Goal: Complete application form

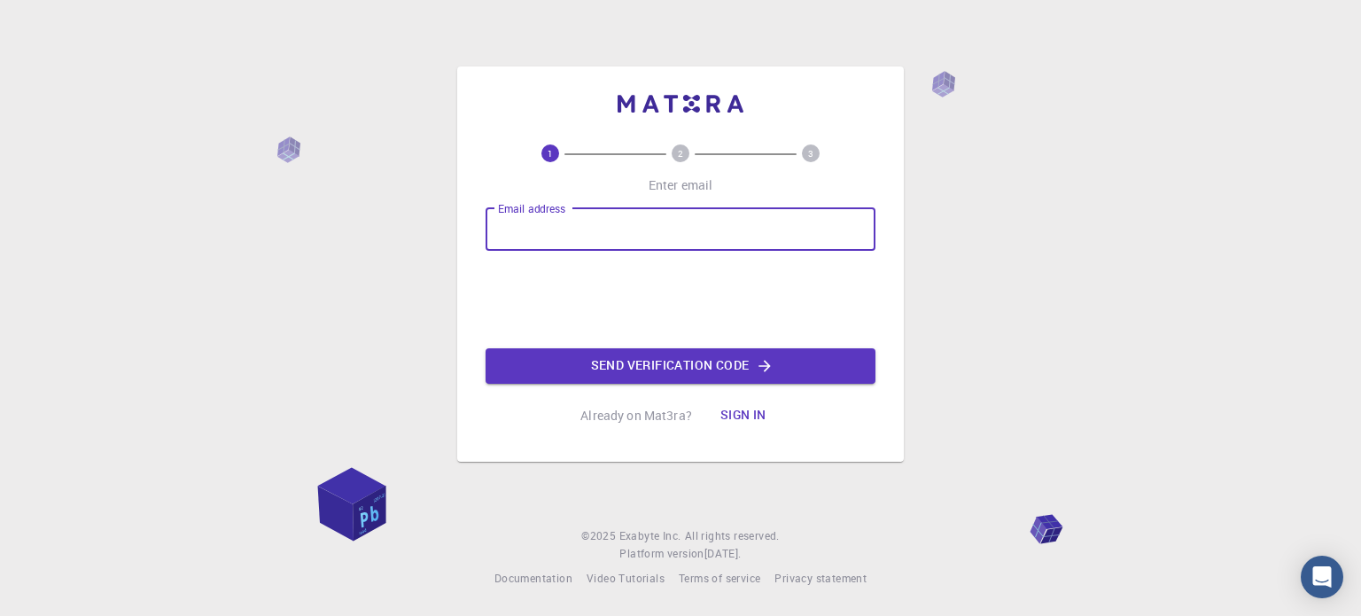
drag, startPoint x: 0, startPoint y: 0, endPoint x: 579, endPoint y: 234, distance: 624.1
click at [579, 234] on input "Email address" at bounding box center [681, 229] width 390 height 43
type input "[EMAIL_ADDRESS][DOMAIN_NAME]"
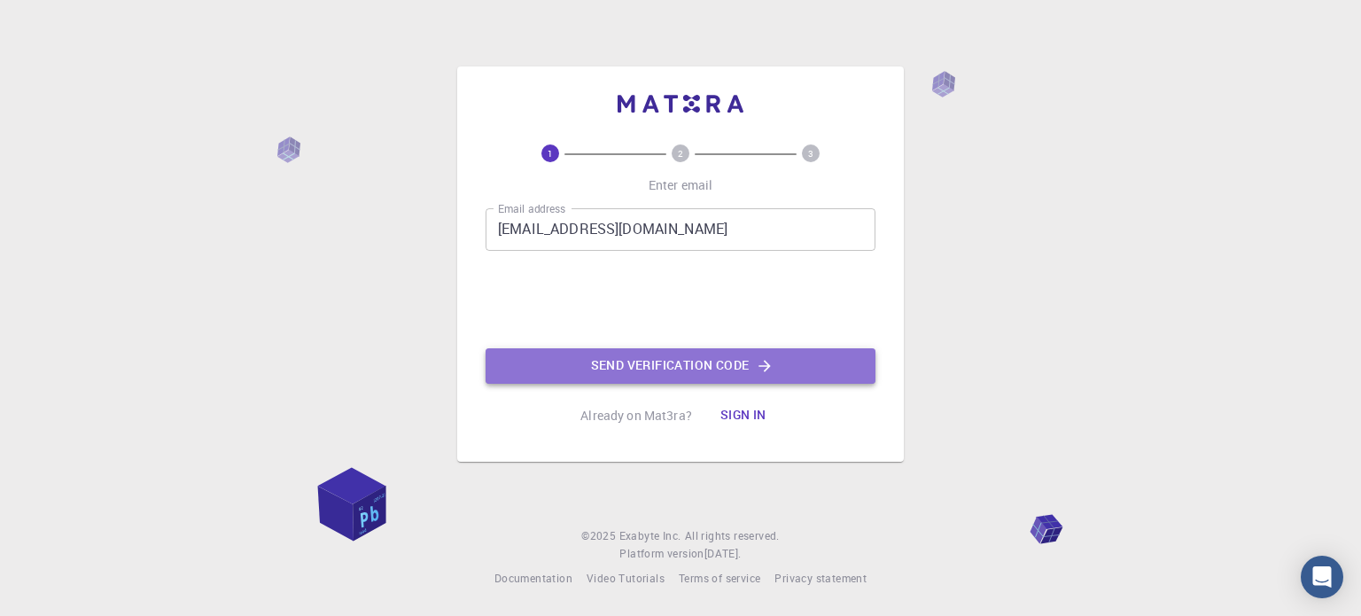
click at [640, 361] on button "Send verification code" at bounding box center [681, 365] width 390 height 35
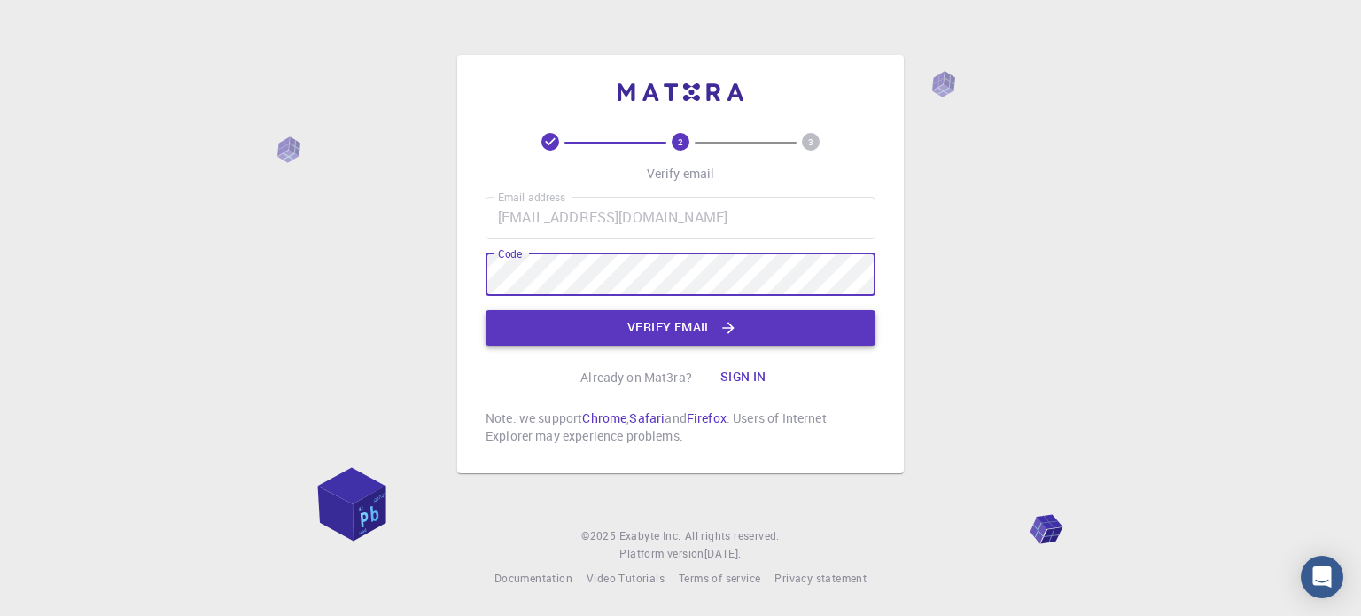
click at [616, 321] on button "Verify email" at bounding box center [681, 327] width 390 height 35
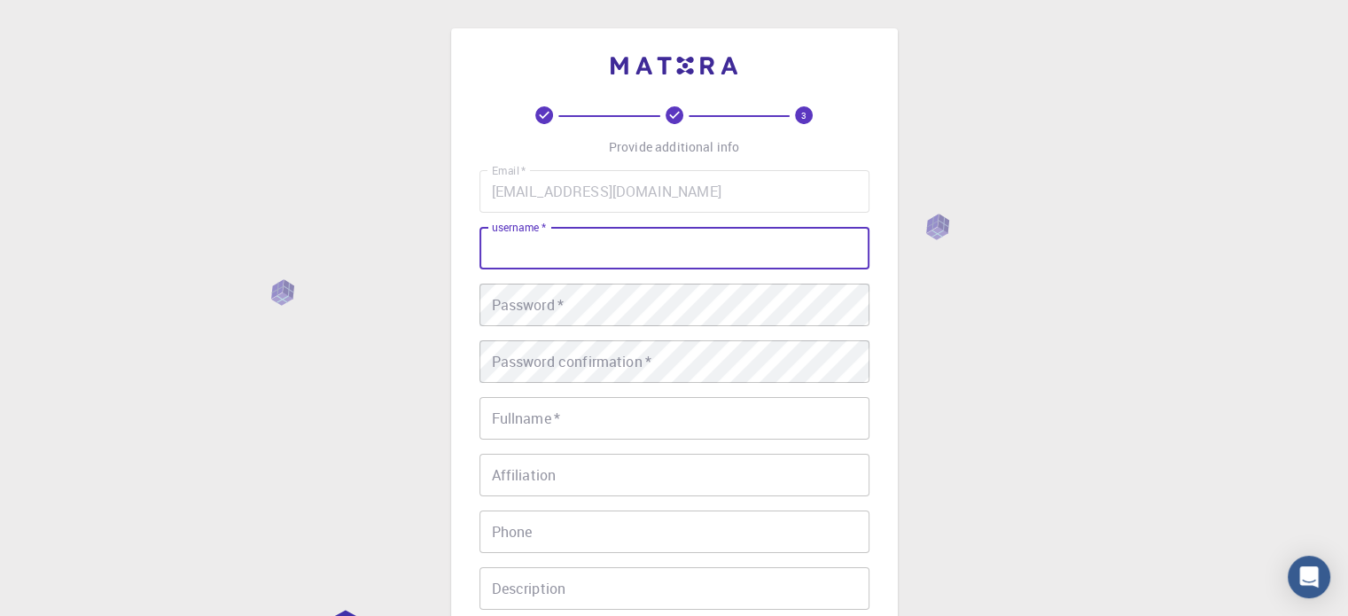
click at [620, 242] on input "username   *" at bounding box center [674, 248] width 390 height 43
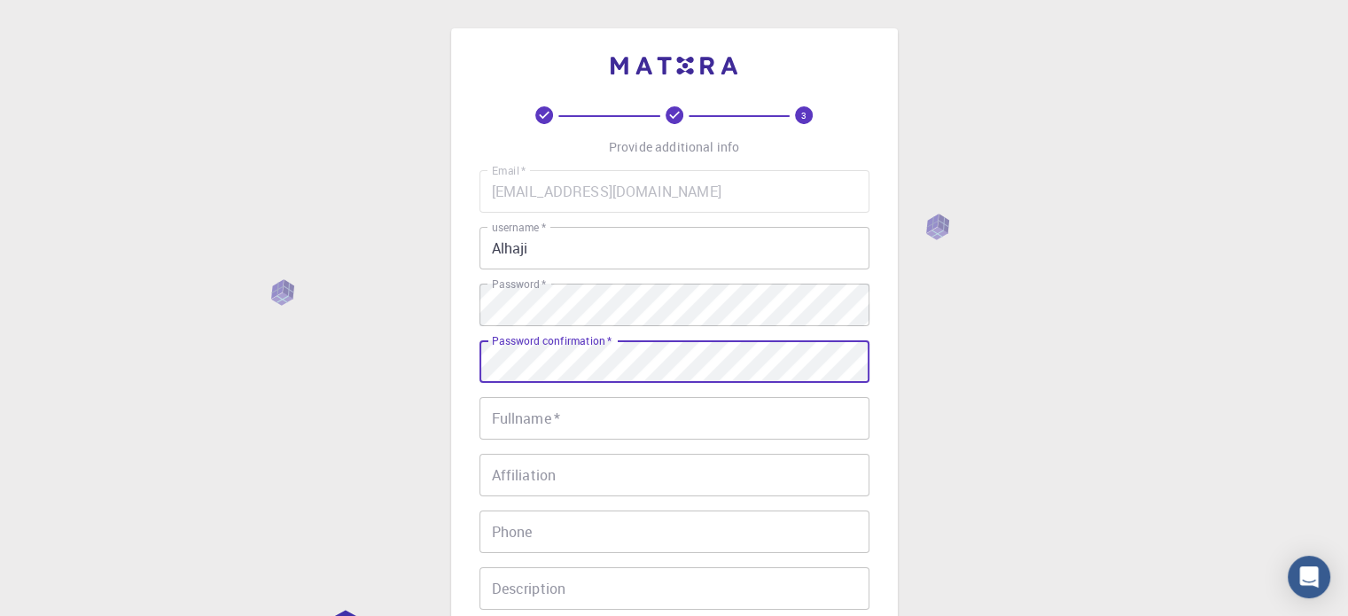
click at [546, 356] on div "Password confirmation   * Password confirmation   *" at bounding box center [674, 361] width 390 height 43
click at [549, 415] on input "Fullname   *" at bounding box center [674, 418] width 390 height 43
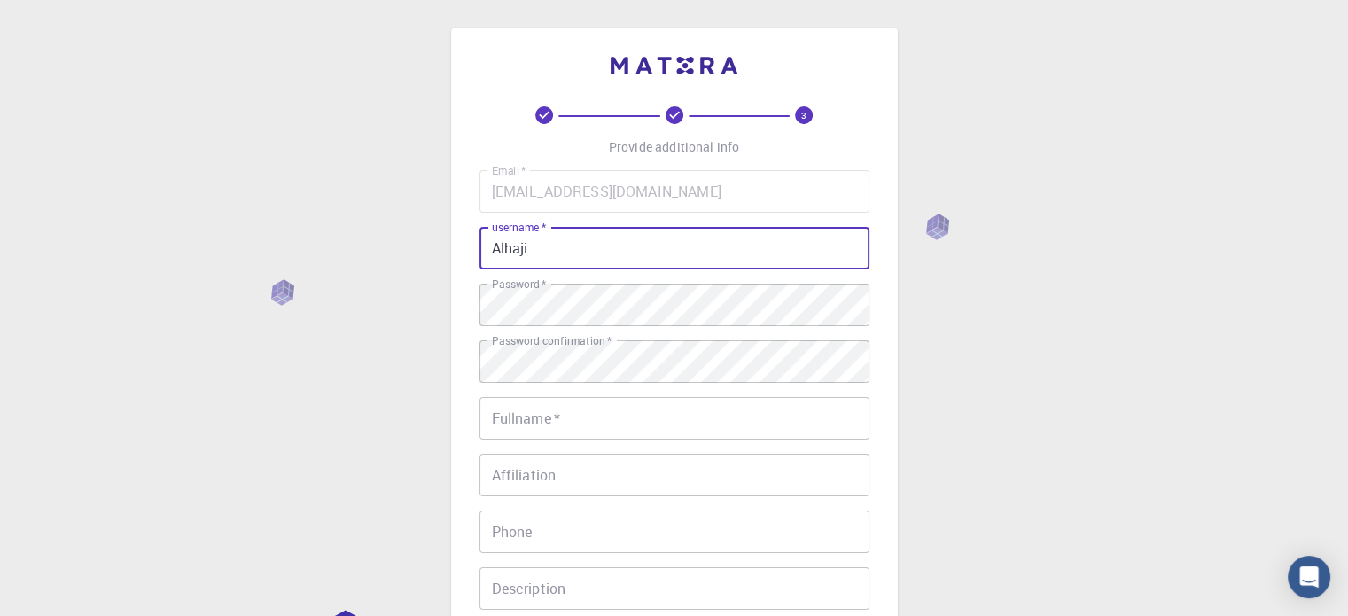
click at [556, 250] on input "Alhaji" at bounding box center [674, 248] width 390 height 43
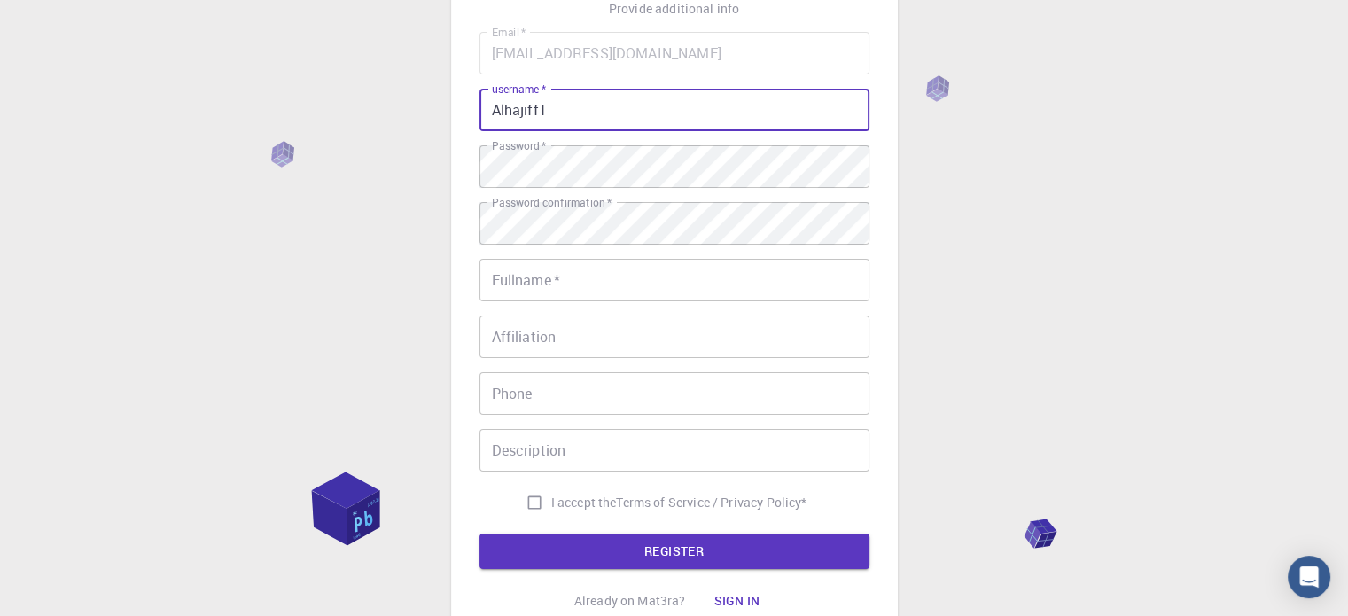
scroll to position [138, 0]
type input "Alhajiff1"
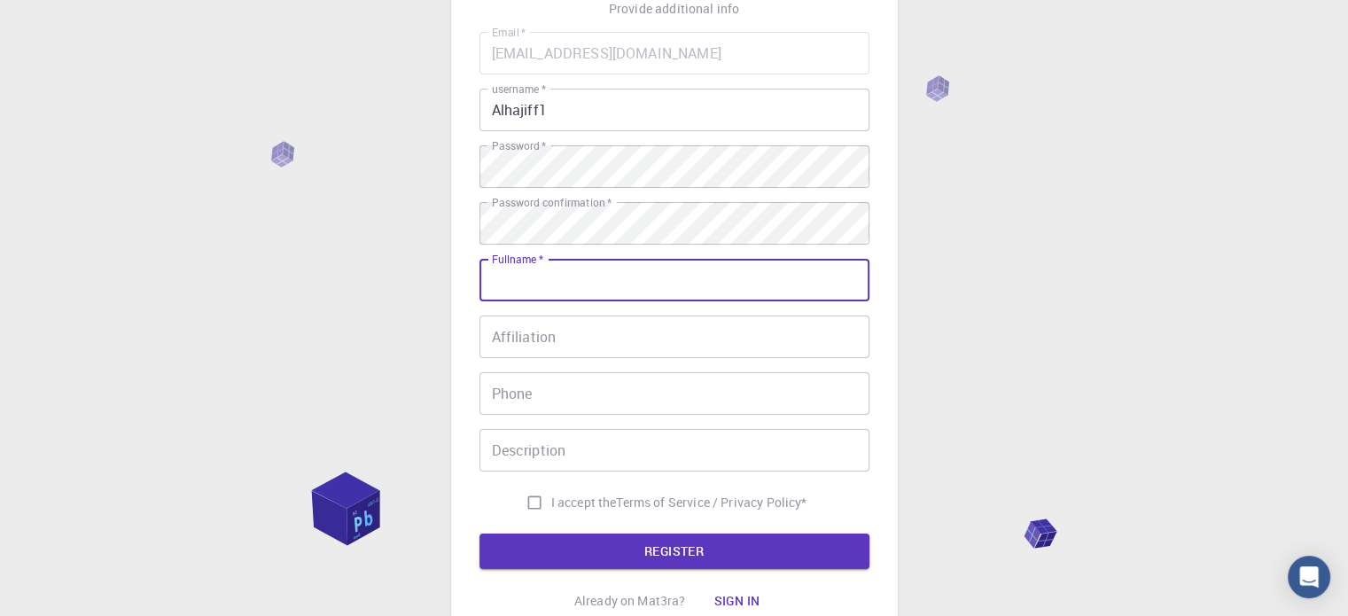
click at [601, 289] on input "Fullname   *" at bounding box center [674, 280] width 390 height 43
type input "[PERSON_NAME]"
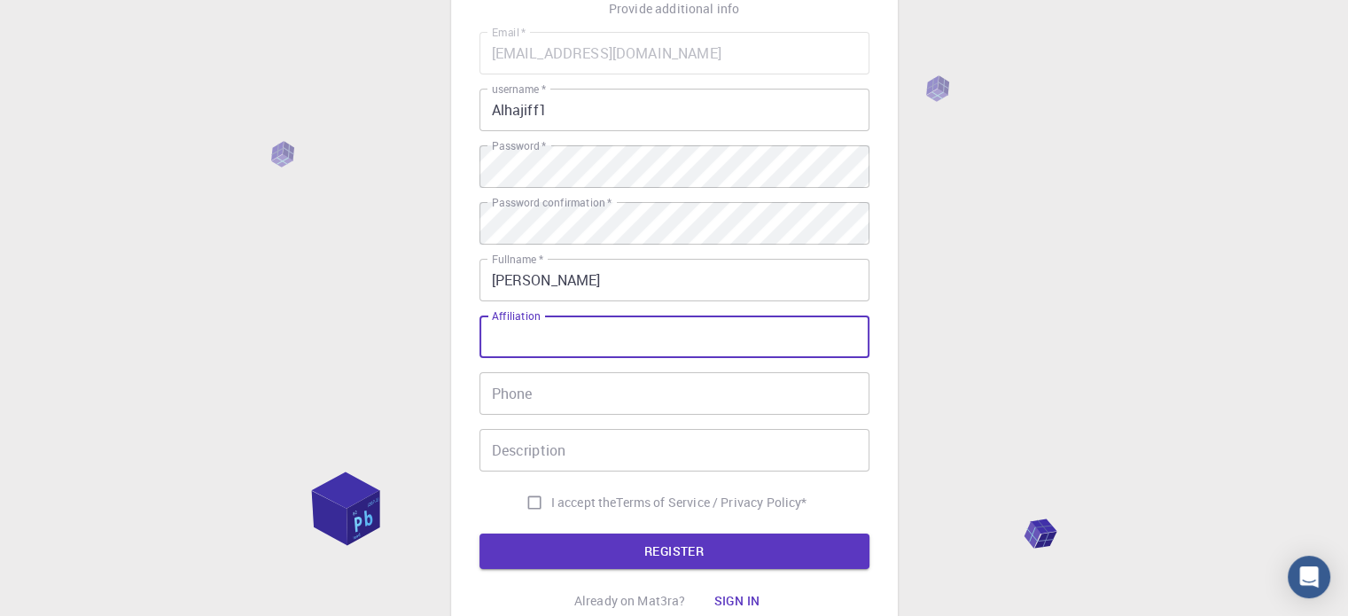
click at [581, 330] on input "Affiliation" at bounding box center [674, 336] width 390 height 43
type input "Alhaji"
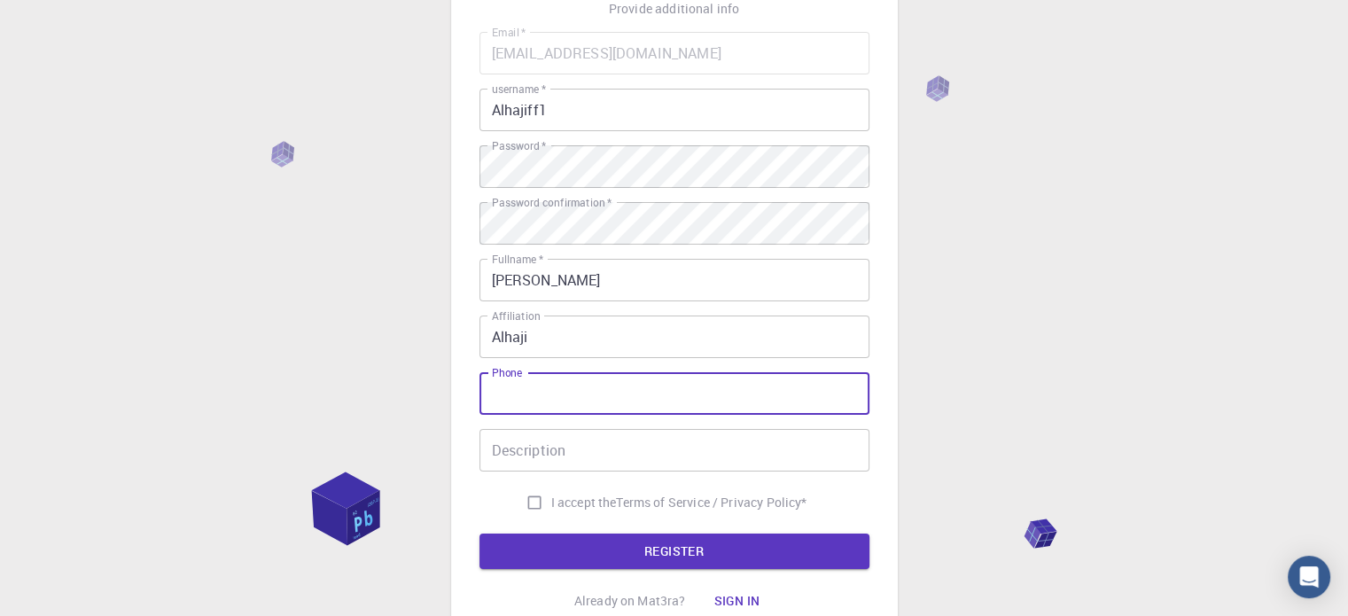
click at [571, 393] on input "Phone" at bounding box center [674, 393] width 390 height 43
type input "[PHONE_NUMBER]"
click at [560, 446] on input "Description" at bounding box center [674, 450] width 390 height 43
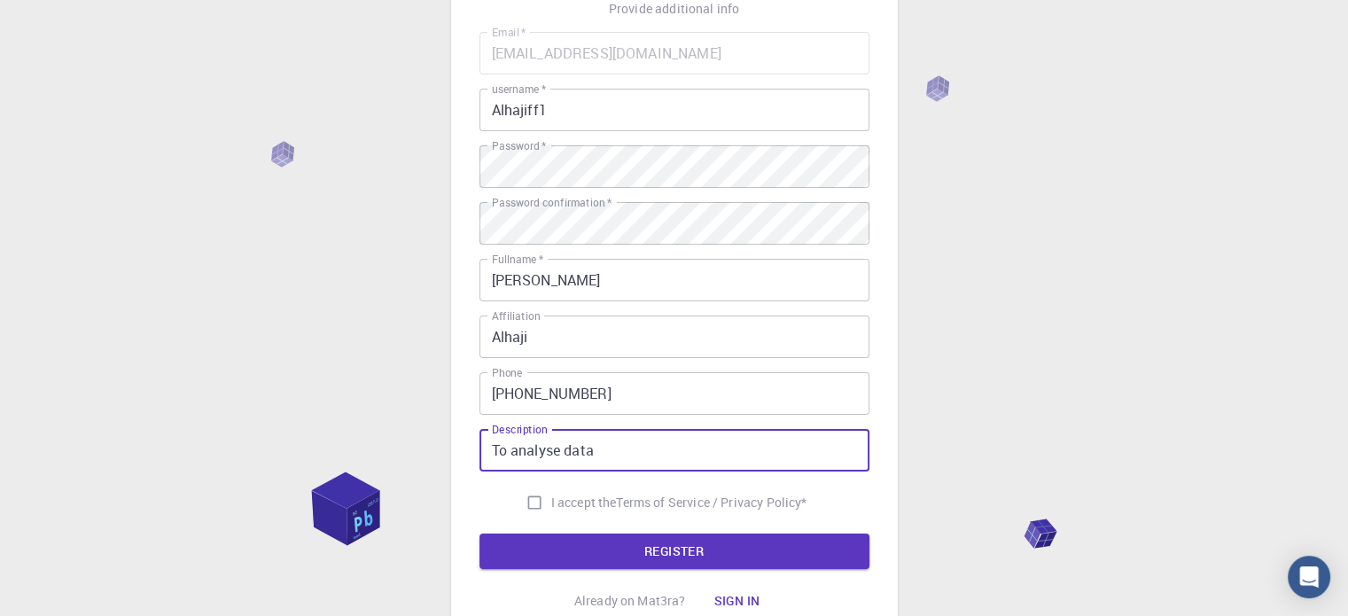
type input "To analyse data"
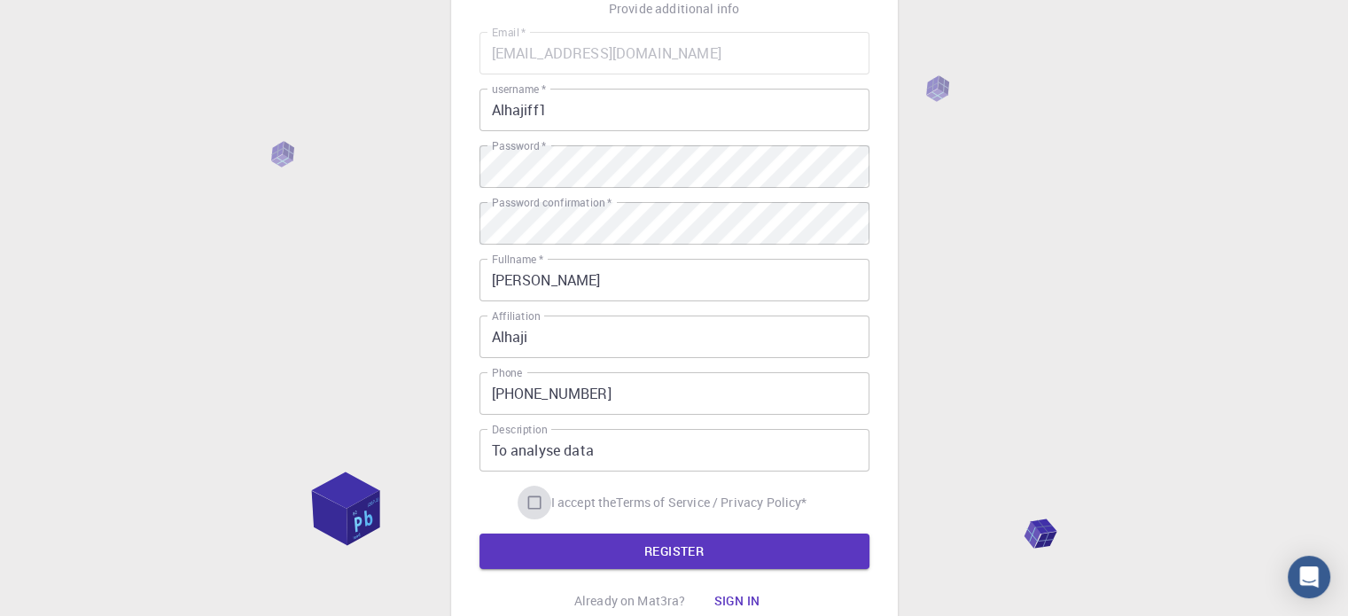
click at [532, 502] on input "I accept the Terms of Service / Privacy Policy *" at bounding box center [534, 503] width 34 height 34
checkbox input "true"
click at [665, 545] on button "REGISTER" at bounding box center [674, 550] width 390 height 35
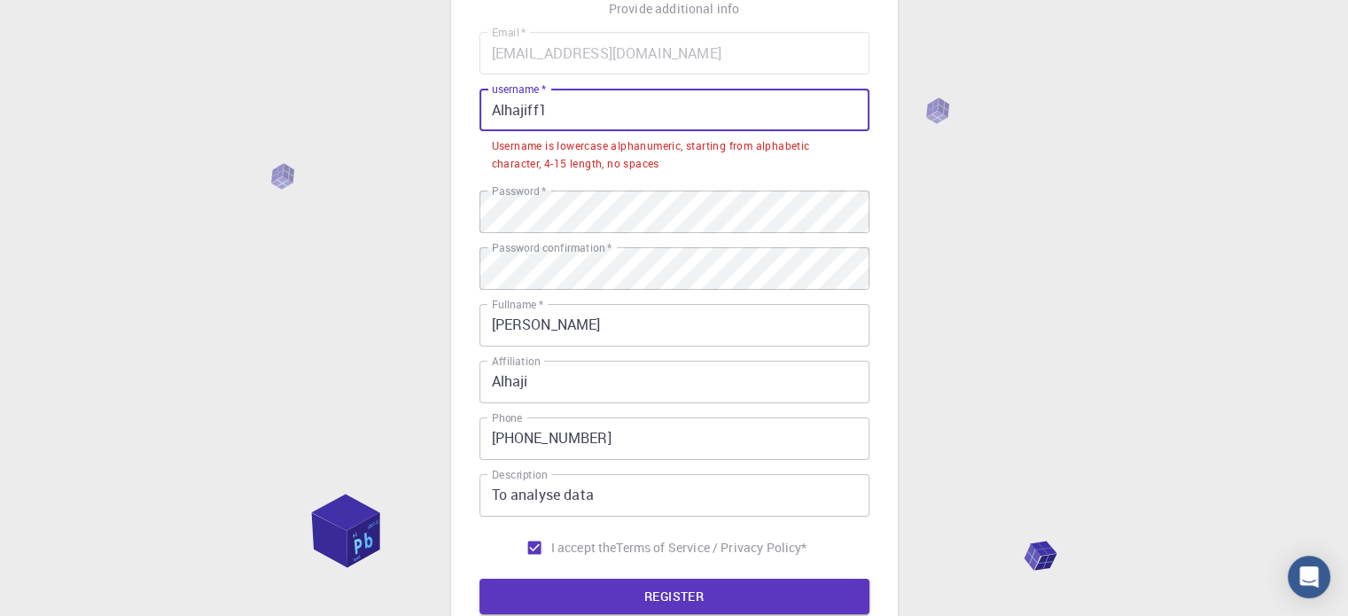
click at [498, 106] on input "Alhajiff1" at bounding box center [674, 110] width 390 height 43
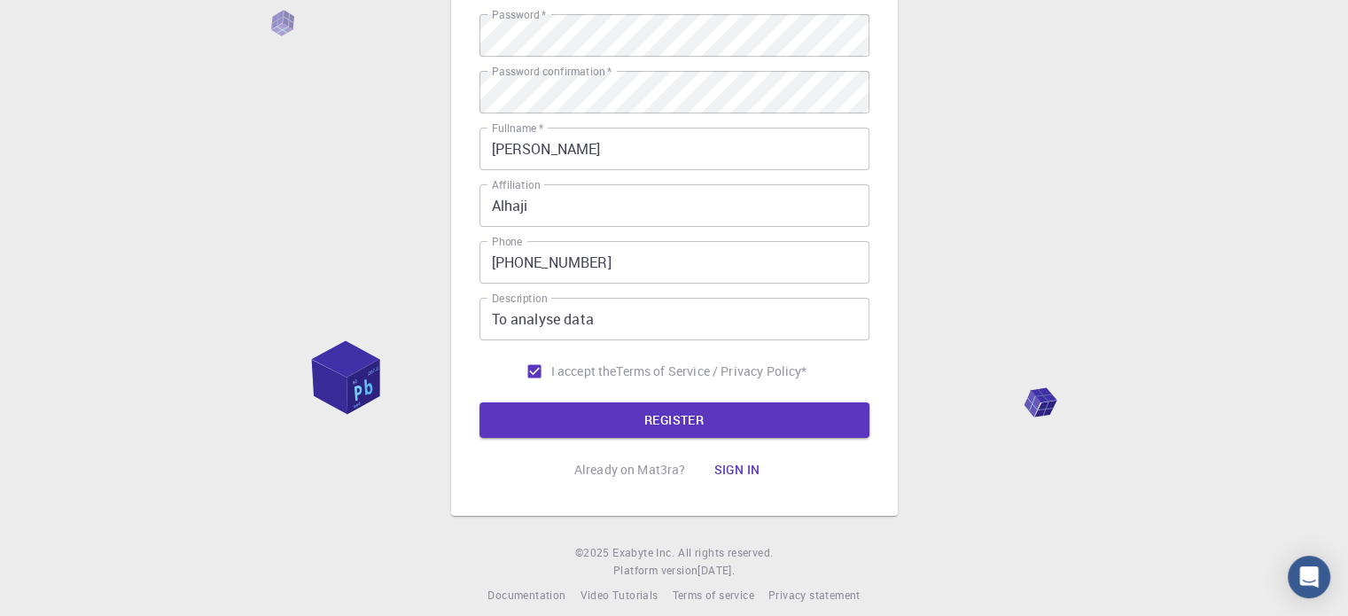
scroll to position [285, 0]
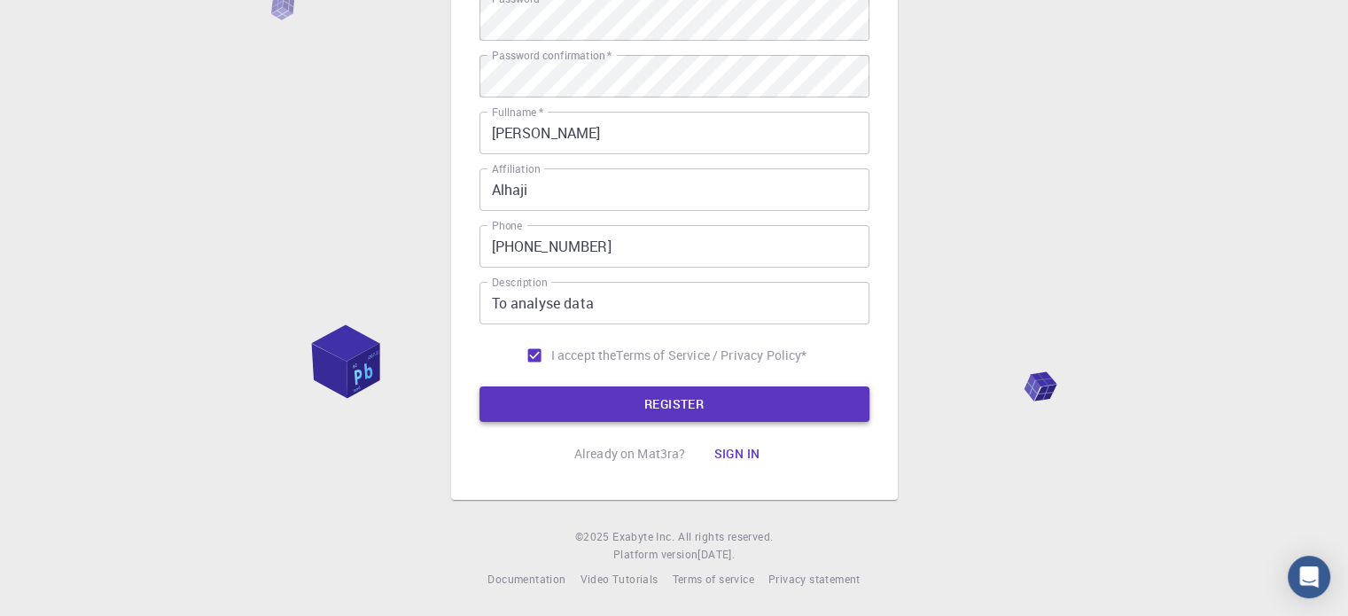
type input "alhajiff1"
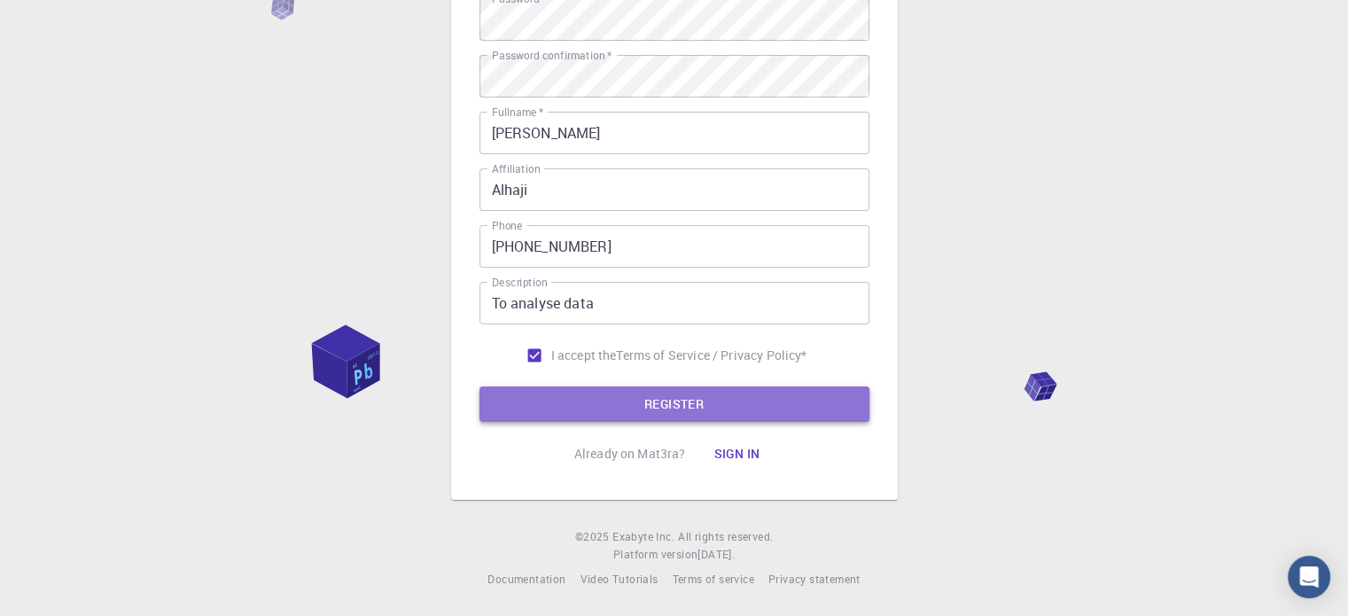
click at [676, 395] on button "REGISTER" at bounding box center [674, 403] width 390 height 35
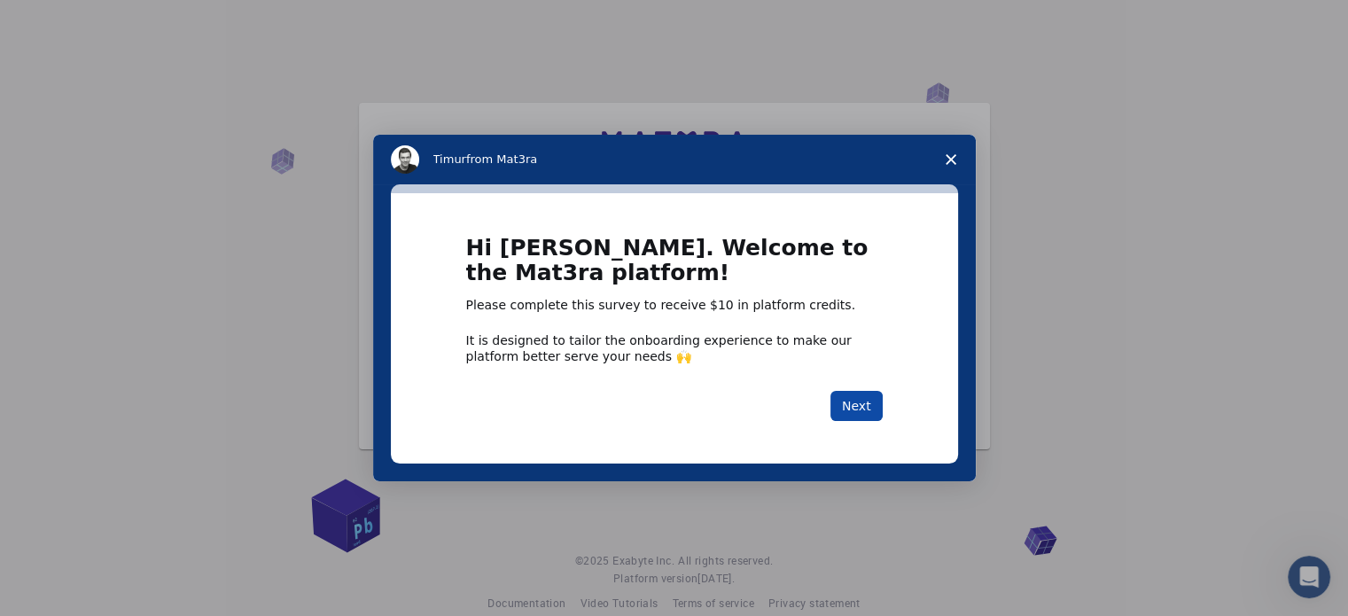
click at [851, 403] on button "Next" at bounding box center [856, 406] width 52 height 30
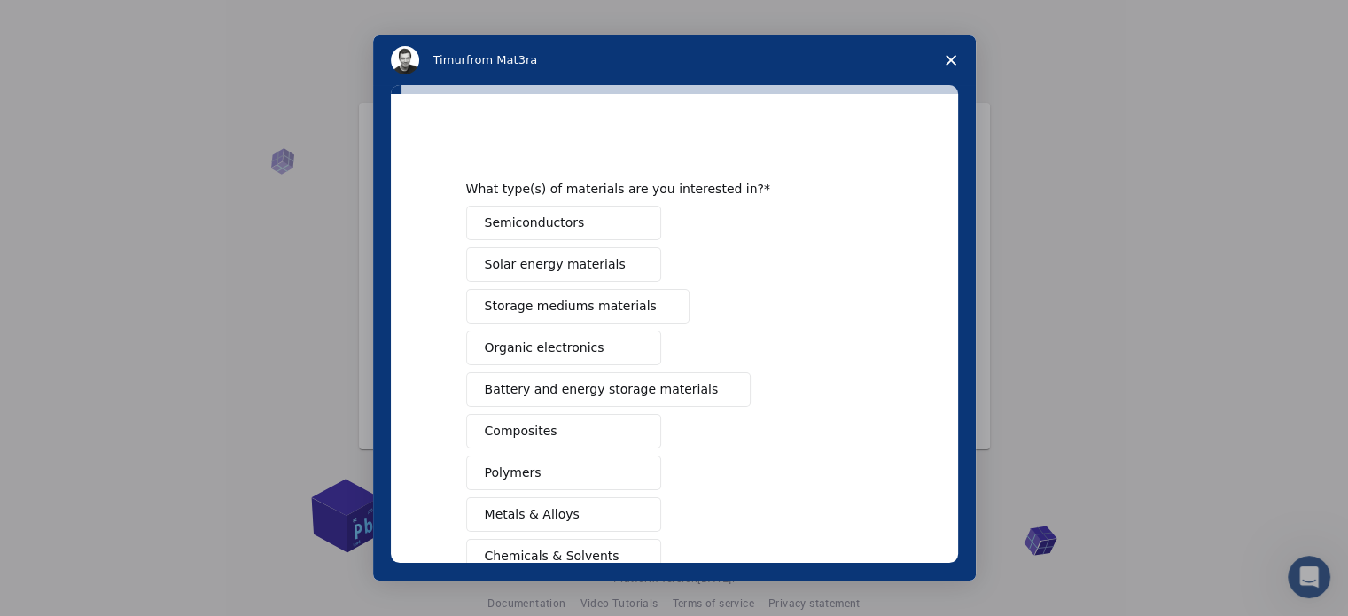
click at [628, 230] on span "Intercom messenger" at bounding box center [635, 223] width 14 height 14
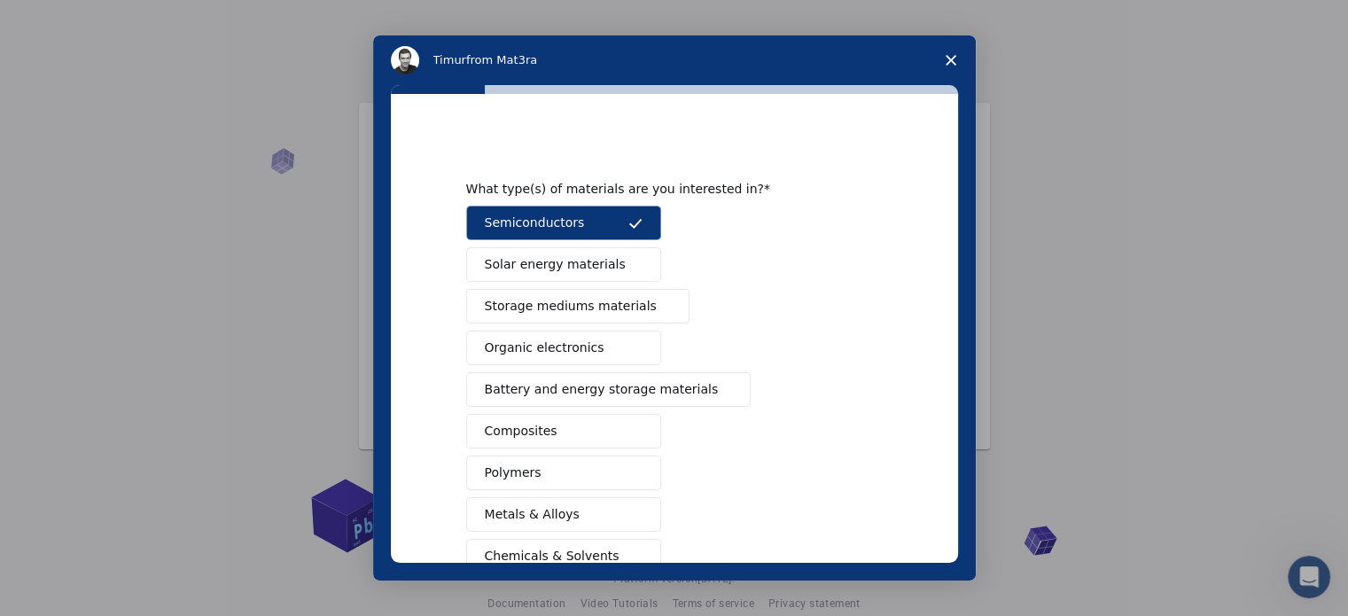
click at [628, 230] on icon "Intercom messenger" at bounding box center [635, 223] width 14 height 14
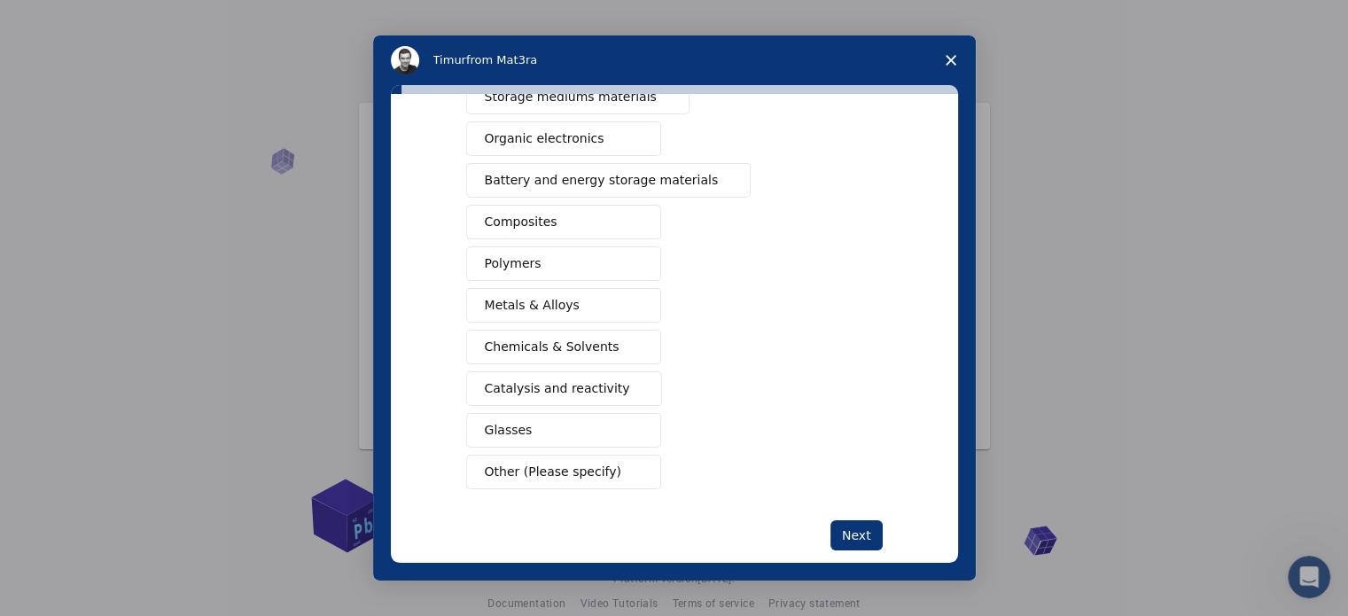
scroll to position [234, 0]
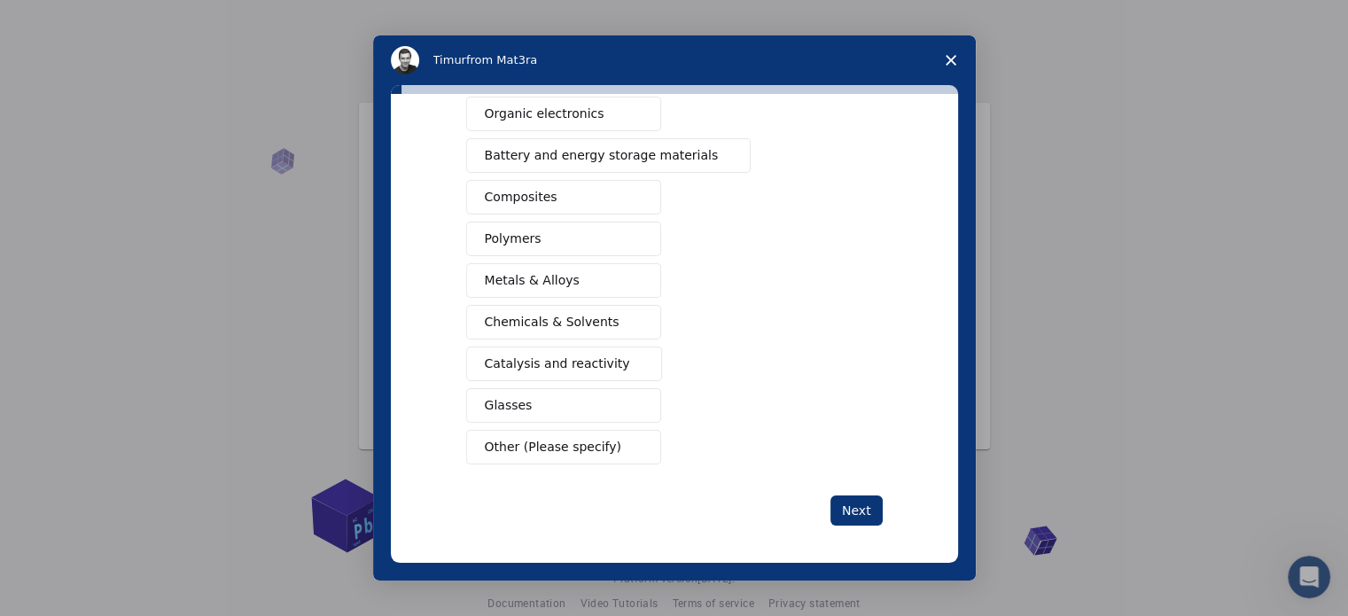
click at [588, 280] on button "Metals & Alloys" at bounding box center [563, 280] width 195 height 35
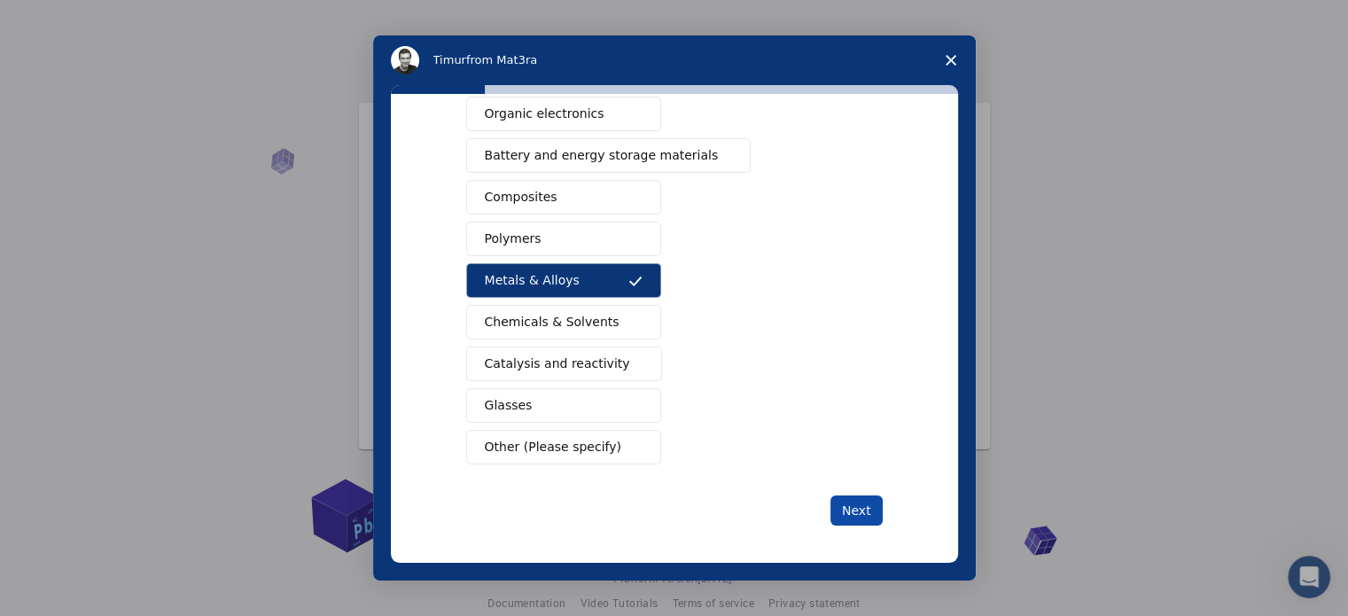
click at [847, 500] on button "Next" at bounding box center [856, 510] width 52 height 30
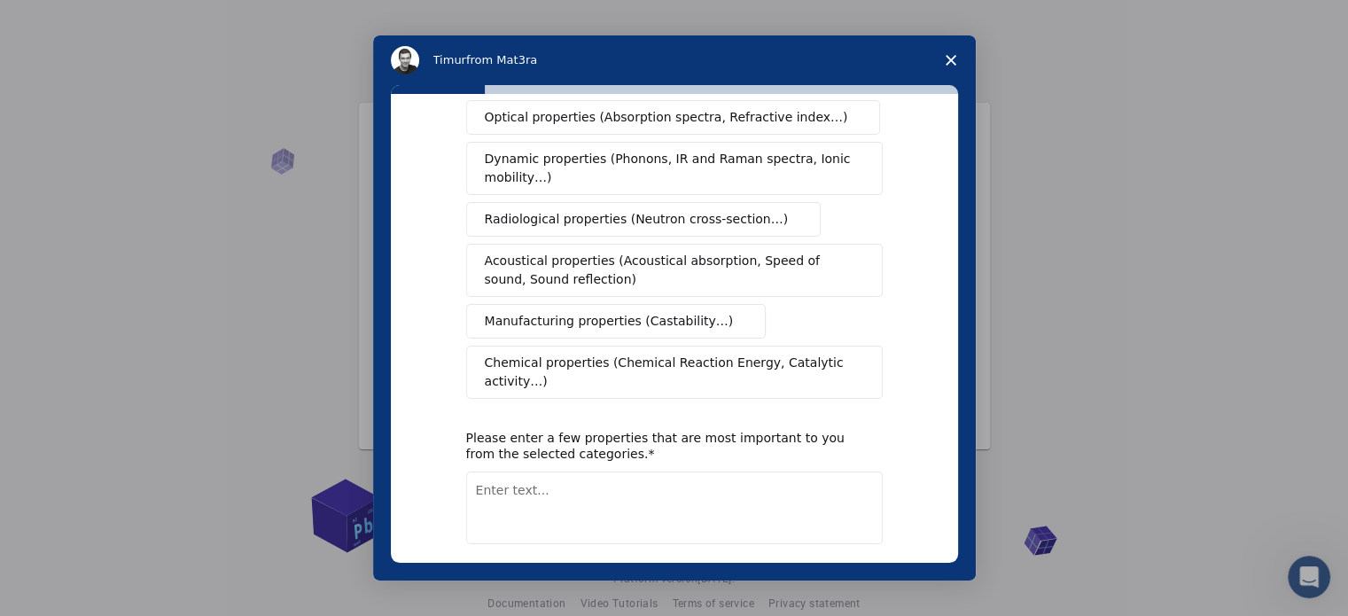
scroll to position [326, 0]
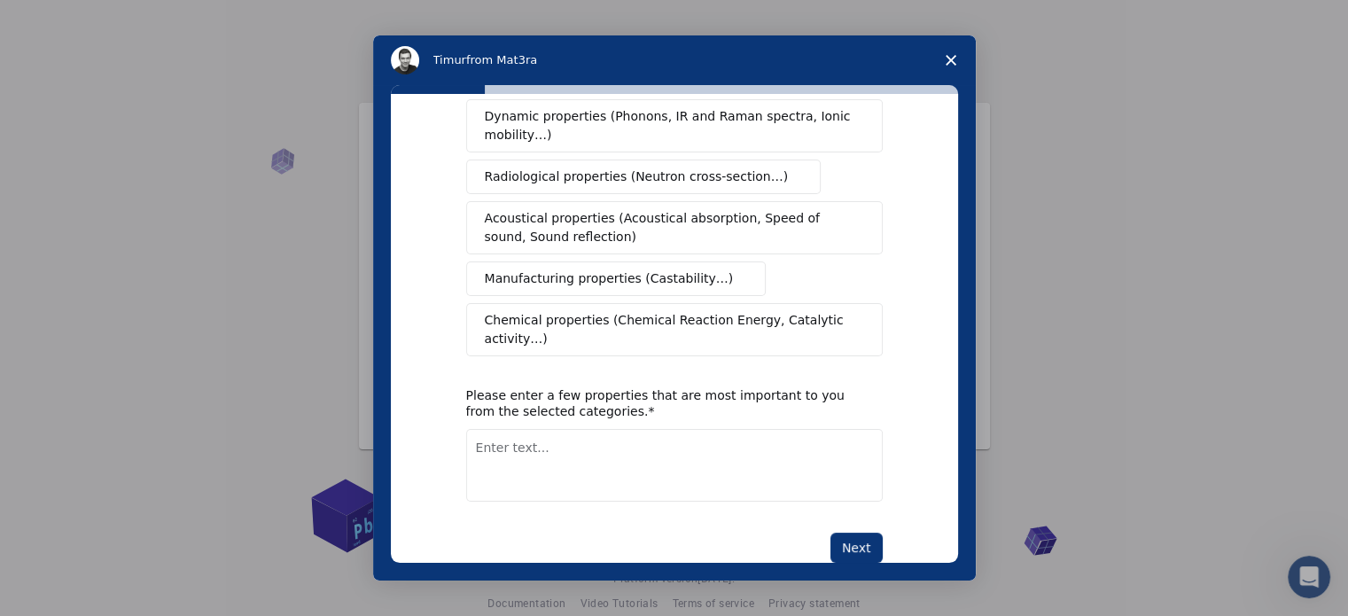
click at [580, 261] on button "Manufacturing properties (Castability…)" at bounding box center [616, 278] width 300 height 35
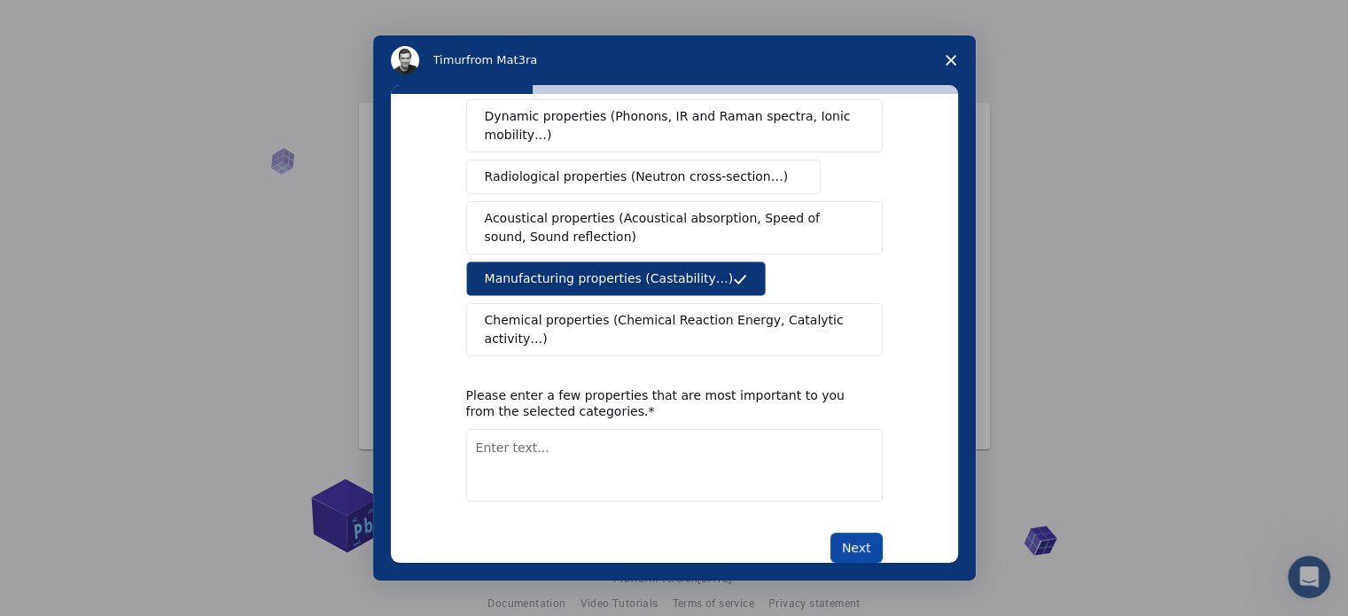
click at [841, 533] on button "Next" at bounding box center [856, 548] width 52 height 30
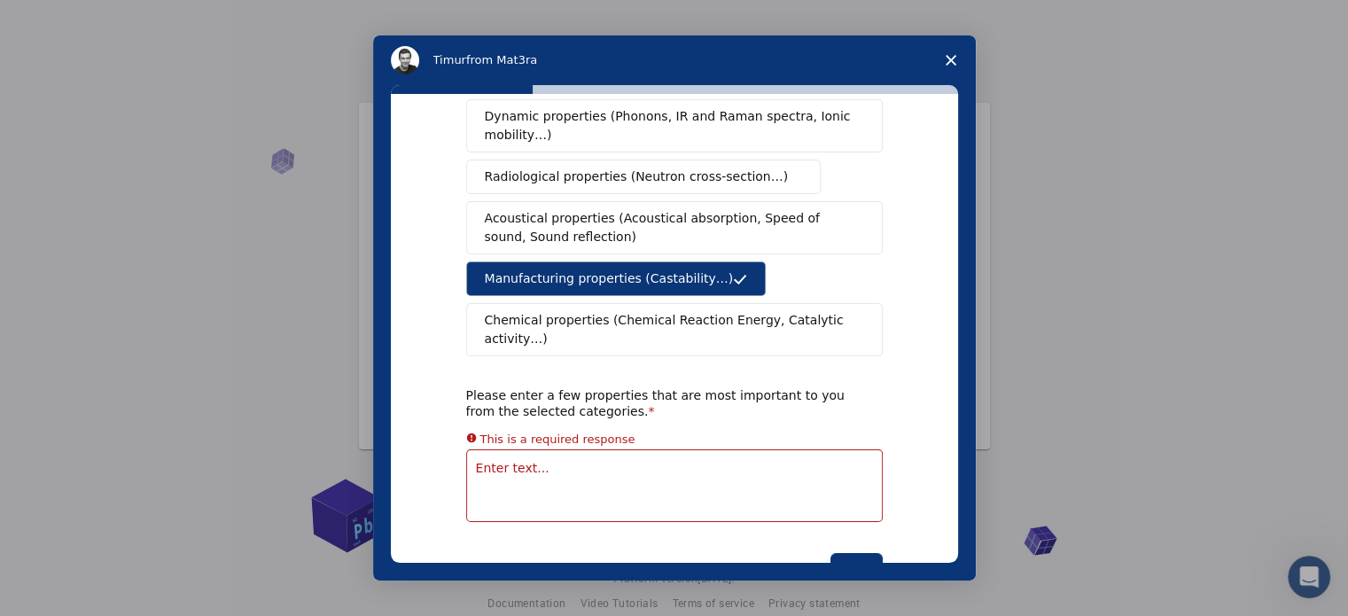
click at [603, 449] on textarea "Enter text..." at bounding box center [674, 485] width 416 height 73
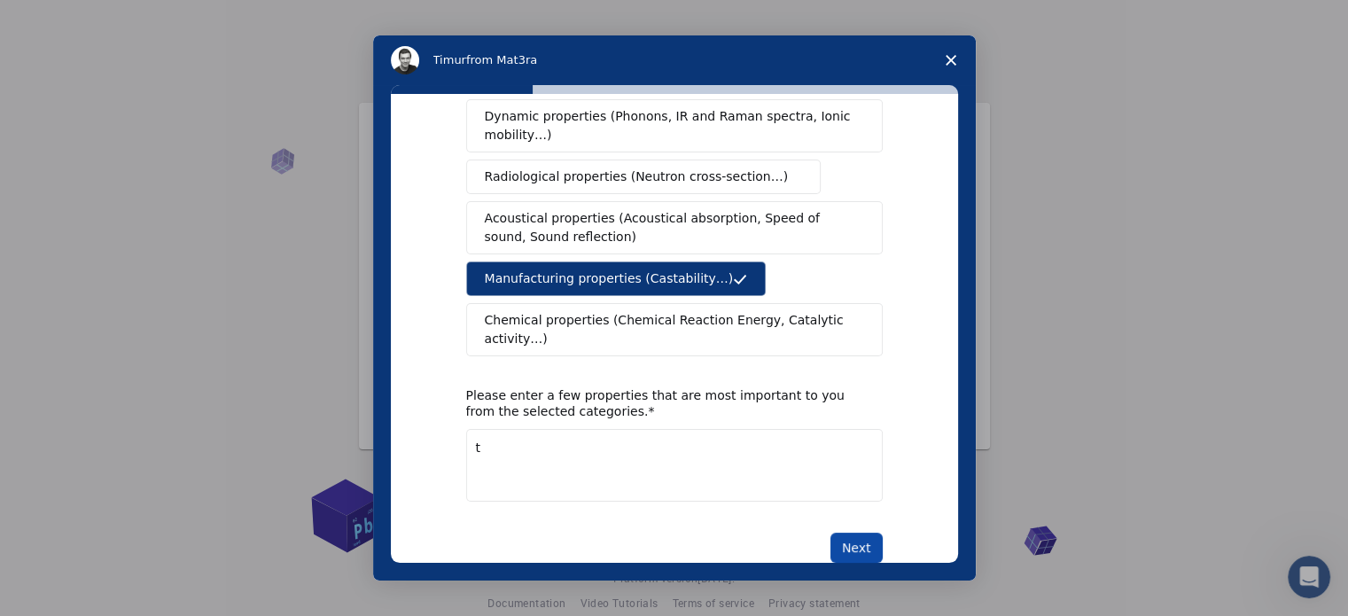
type textarea "t"
click at [843, 533] on button "Next" at bounding box center [856, 548] width 52 height 30
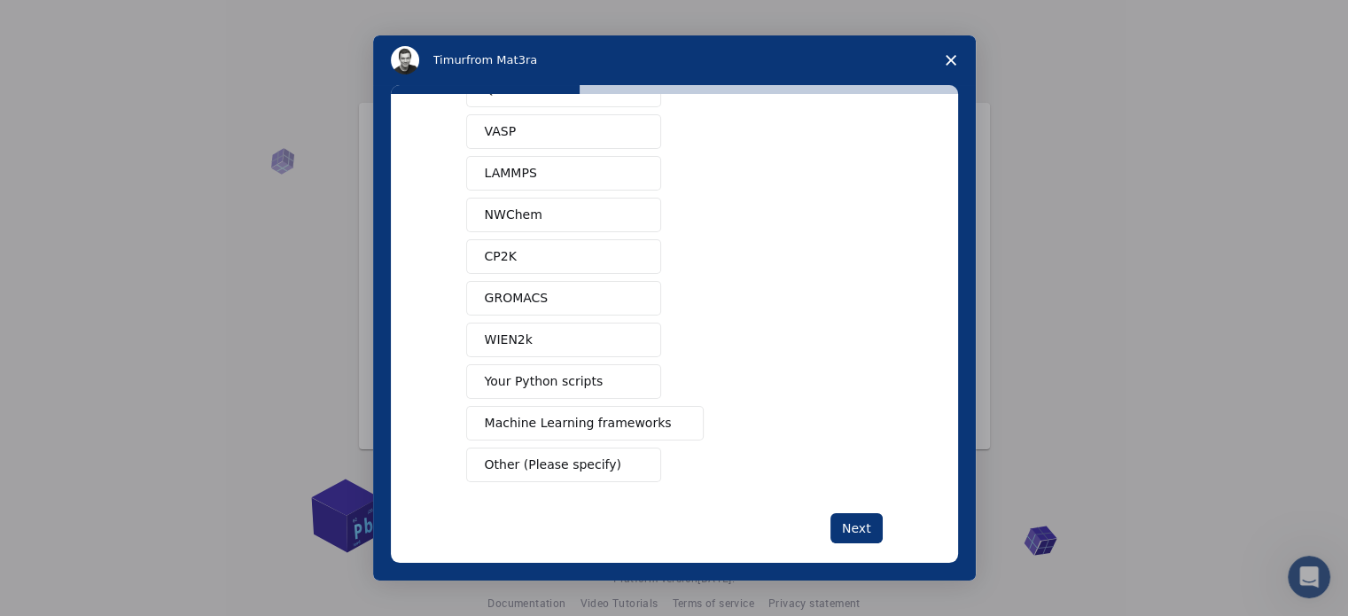
scroll to position [107, 0]
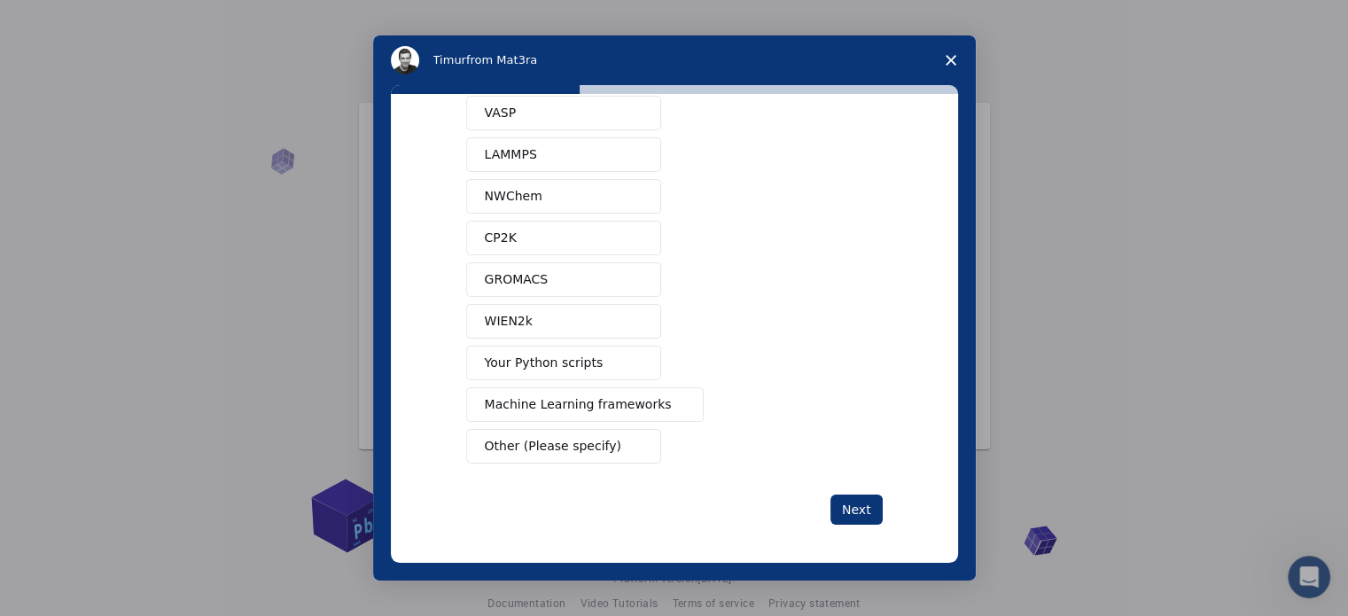
click at [595, 437] on span "Other (Please specify)" at bounding box center [553, 446] width 136 height 19
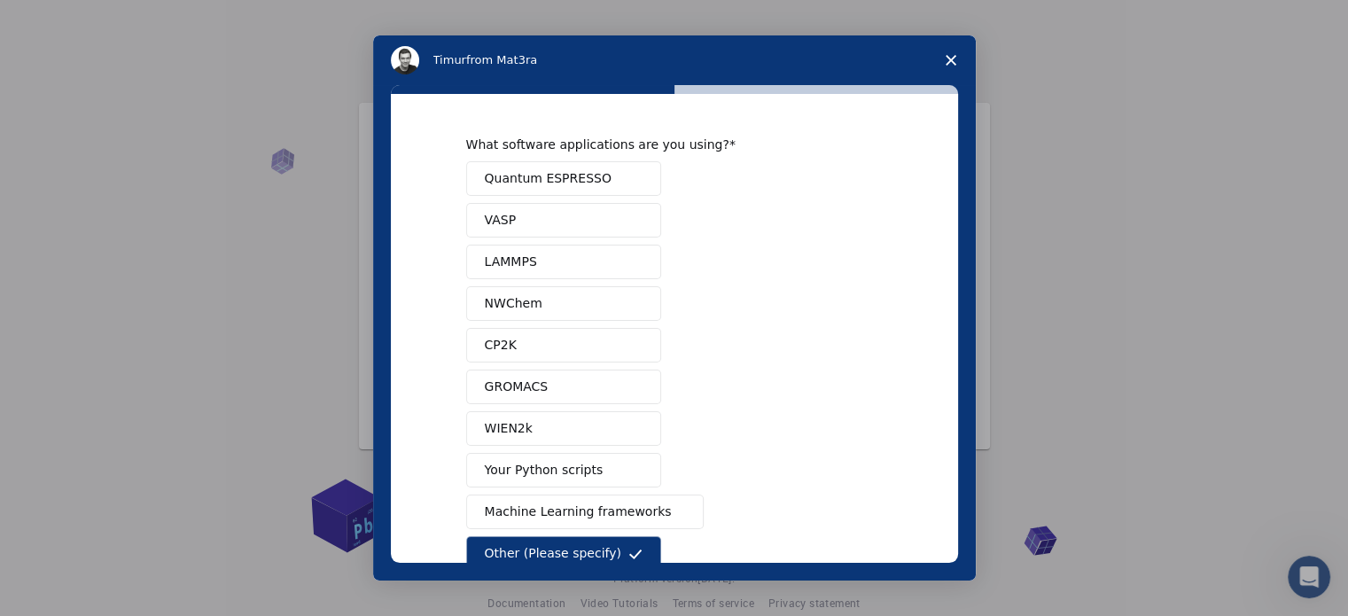
scroll to position [170, 0]
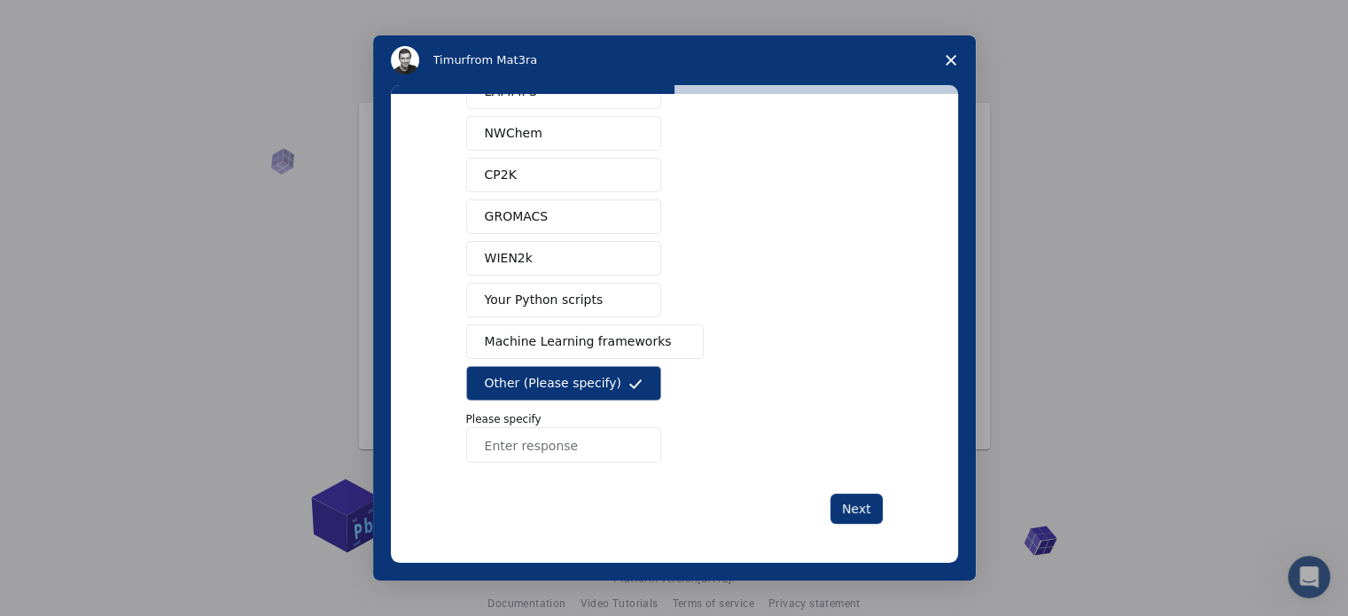
click at [552, 444] on input "Enter response" at bounding box center [563, 444] width 195 height 35
type input "kobo"
click at [848, 510] on button "Next" at bounding box center [856, 509] width 52 height 30
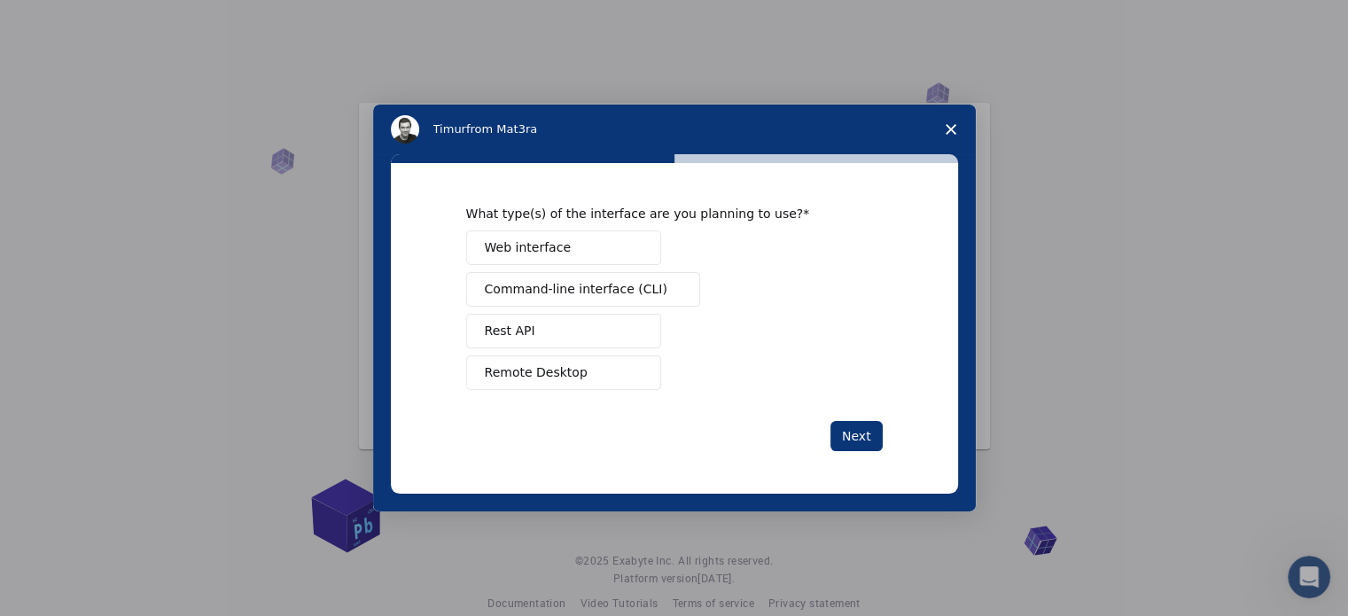
click at [563, 244] on button "Web interface" at bounding box center [563, 247] width 195 height 35
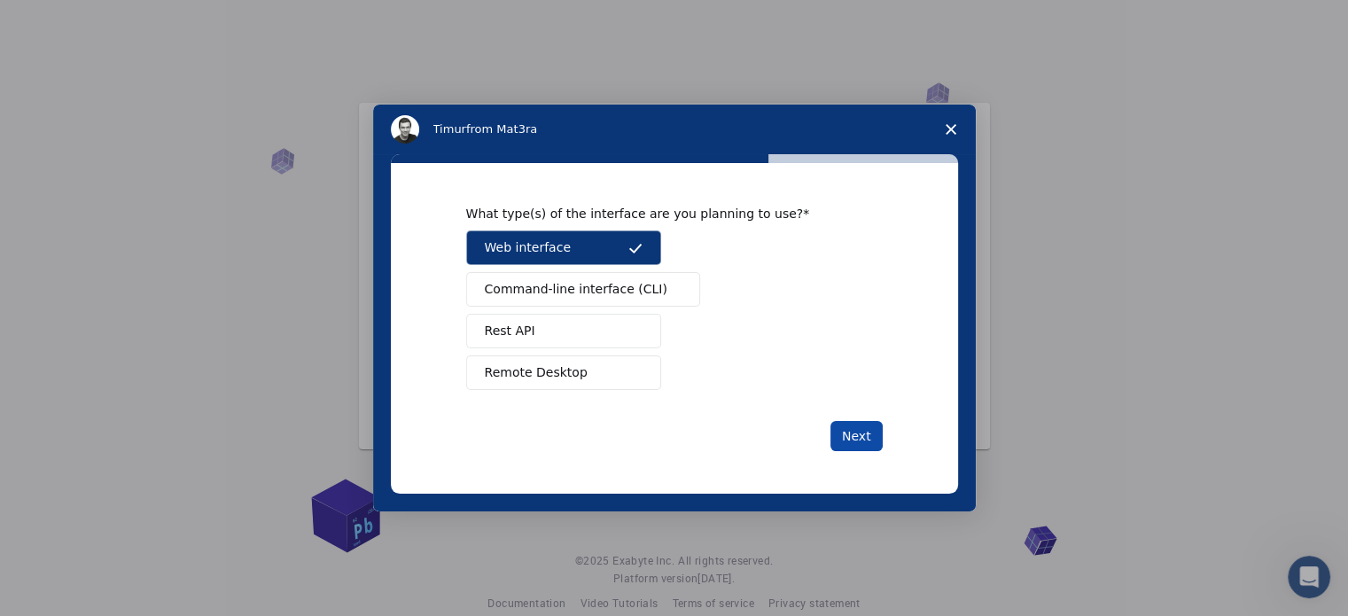
click at [852, 432] on button "Next" at bounding box center [856, 436] width 52 height 30
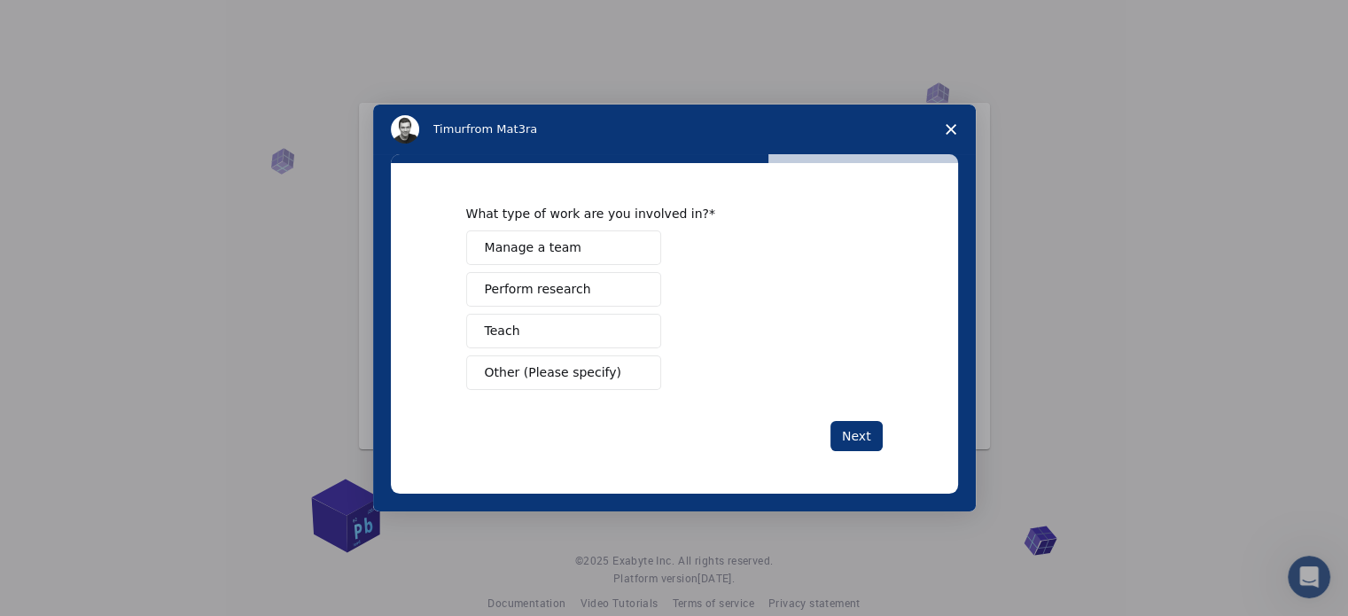
click at [852, 432] on button "Next" at bounding box center [856, 436] width 52 height 30
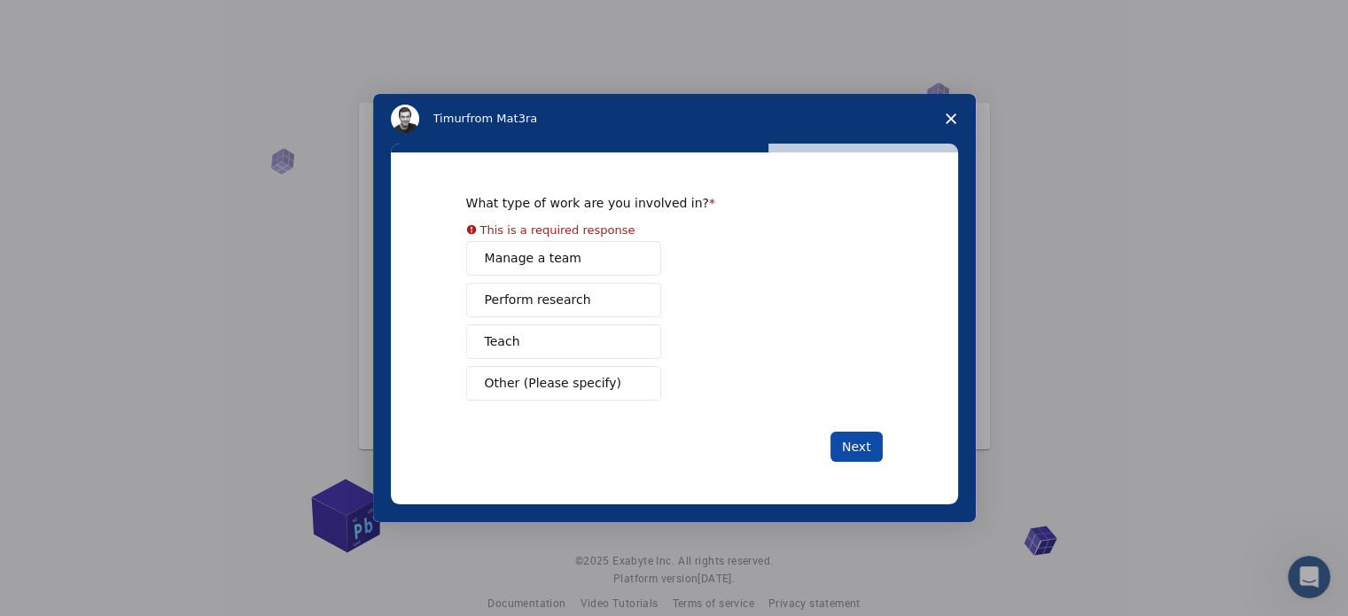
click at [861, 447] on button "Next" at bounding box center [856, 447] width 52 height 30
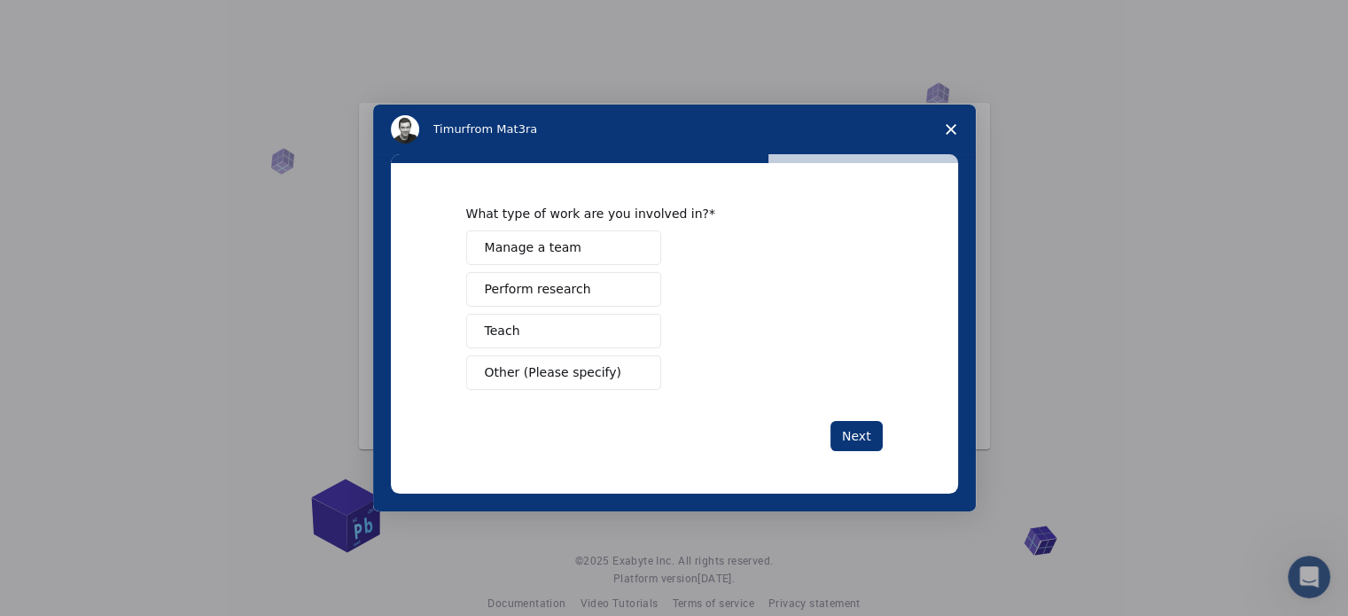
click at [599, 258] on button "Manage a team" at bounding box center [563, 247] width 195 height 35
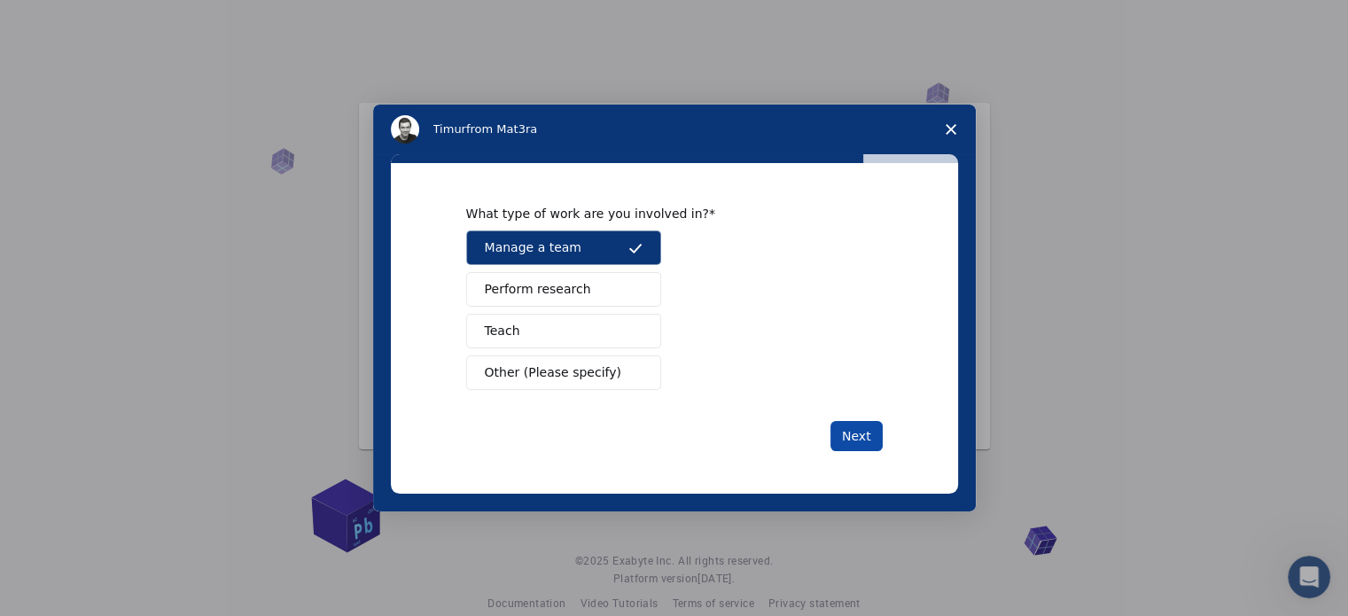
click at [845, 428] on button "Next" at bounding box center [856, 436] width 52 height 30
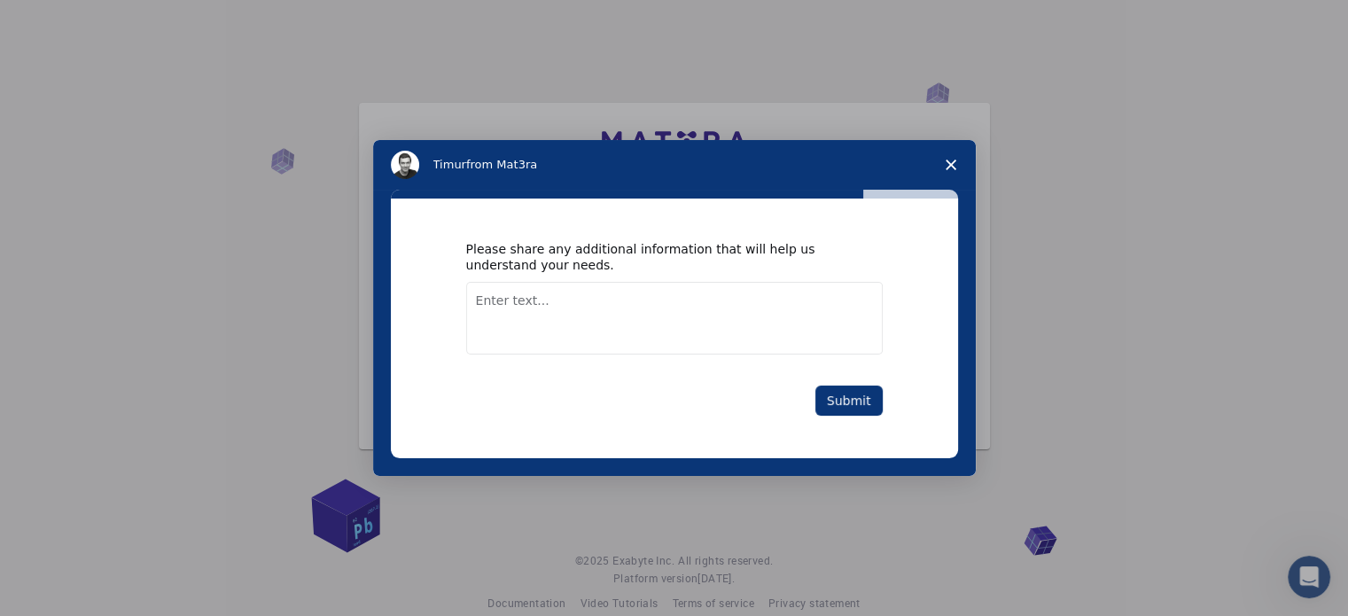
click at [611, 330] on textarea "Enter text..." at bounding box center [674, 318] width 416 height 73
click at [512, 299] on textarea "I want to be analysing data" at bounding box center [674, 318] width 416 height 73
click at [617, 300] on textarea "I want you to be analysing data" at bounding box center [674, 318] width 416 height 73
type textarea "I want you to be analysing my data"
click at [840, 391] on button "Submit" at bounding box center [848, 400] width 67 height 30
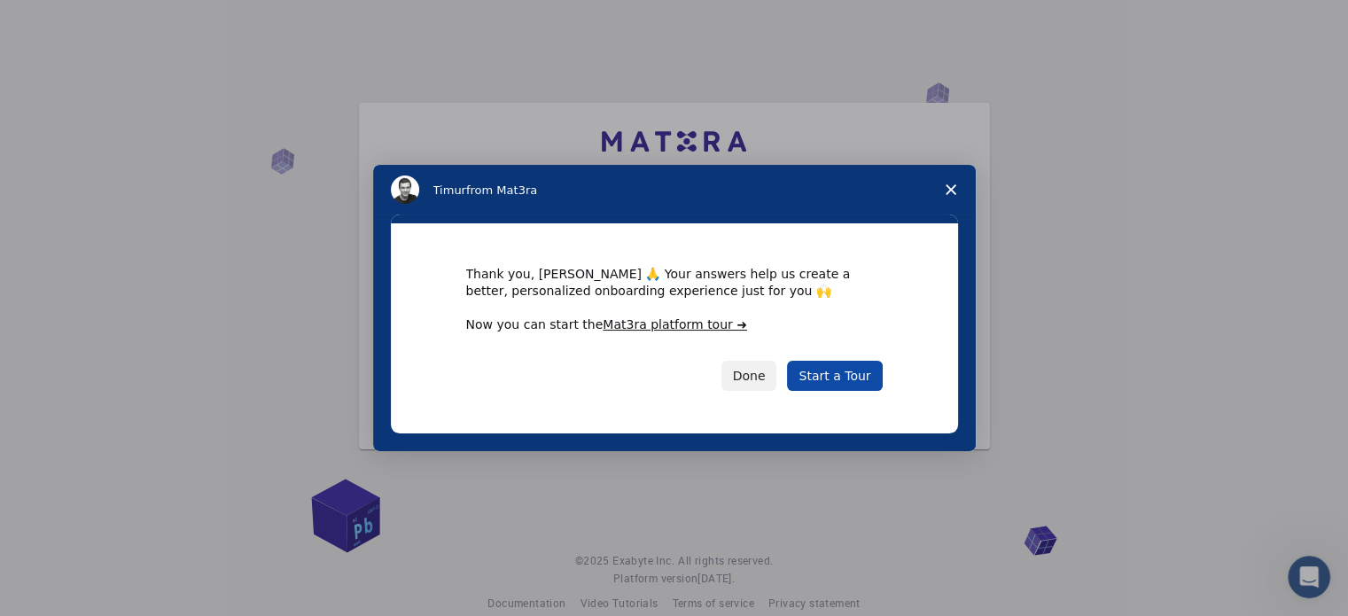
click at [821, 368] on link "Start a Tour" at bounding box center [834, 376] width 95 height 30
